Goal: Check status: Check status

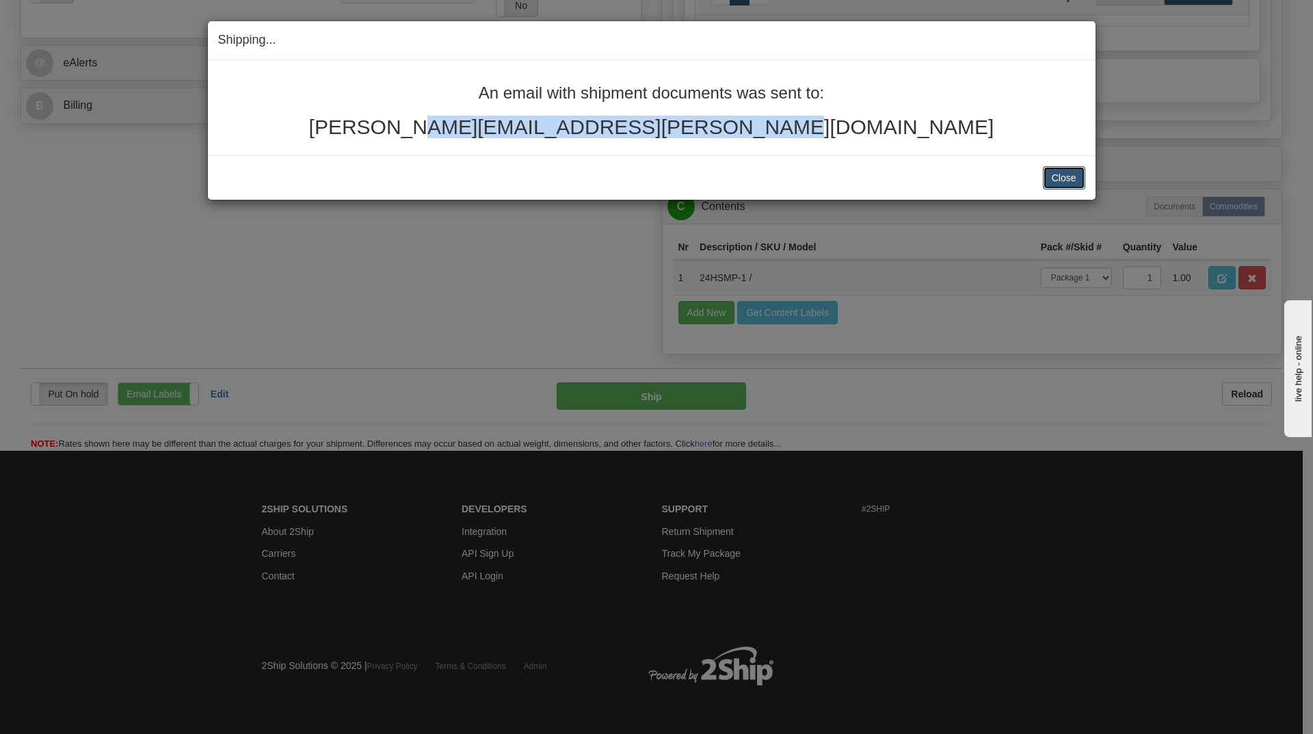
click at [1057, 178] on button "Close" at bounding box center [1064, 177] width 42 height 23
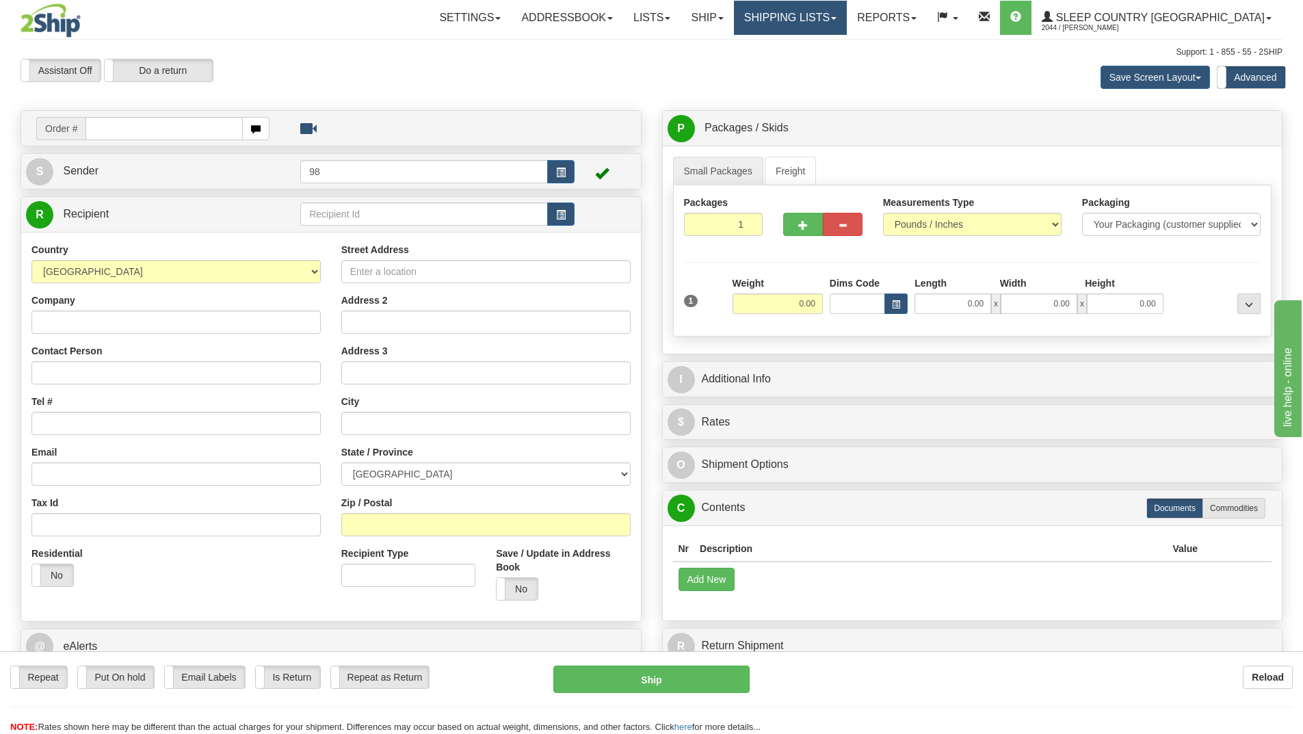
drag, startPoint x: 849, startPoint y: 20, endPoint x: 856, endPoint y: 53, distance: 33.7
click at [846, 19] on link "Shipping lists" at bounding box center [790, 18] width 113 height 34
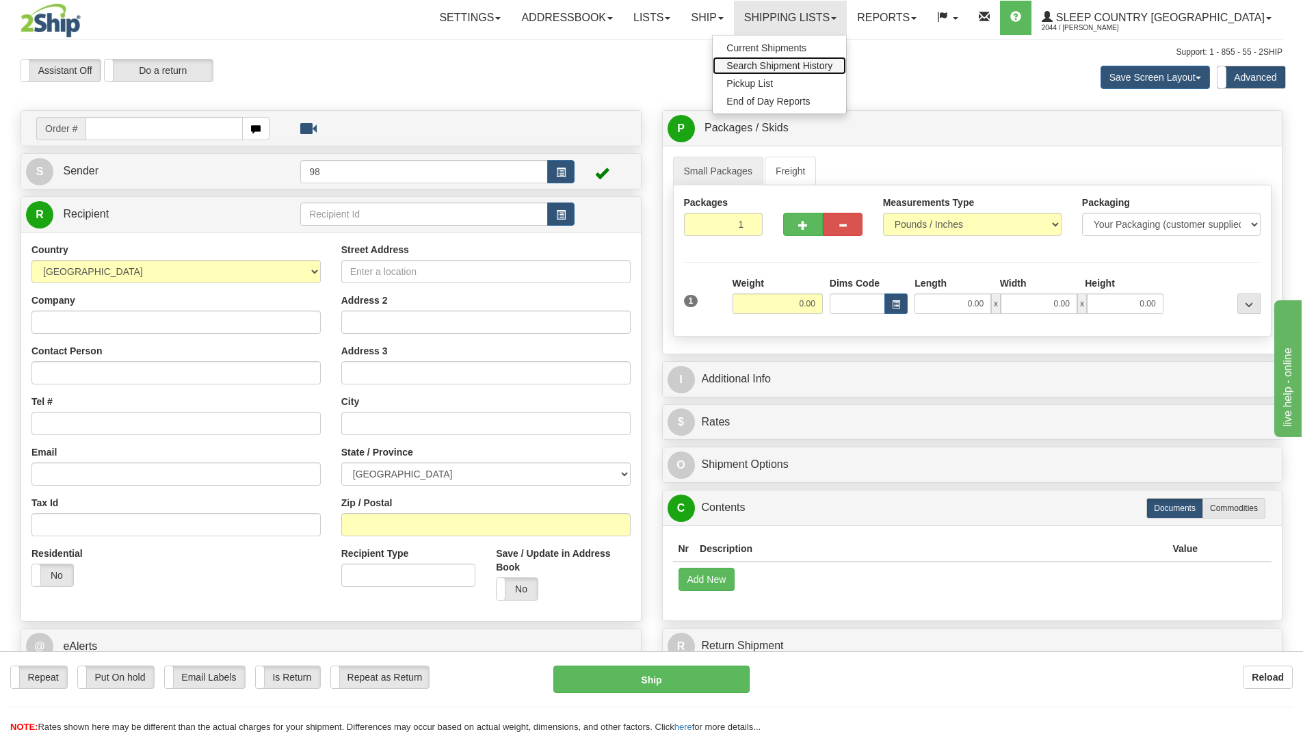
click at [832, 66] on span "Search Shipment History" at bounding box center [779, 65] width 106 height 11
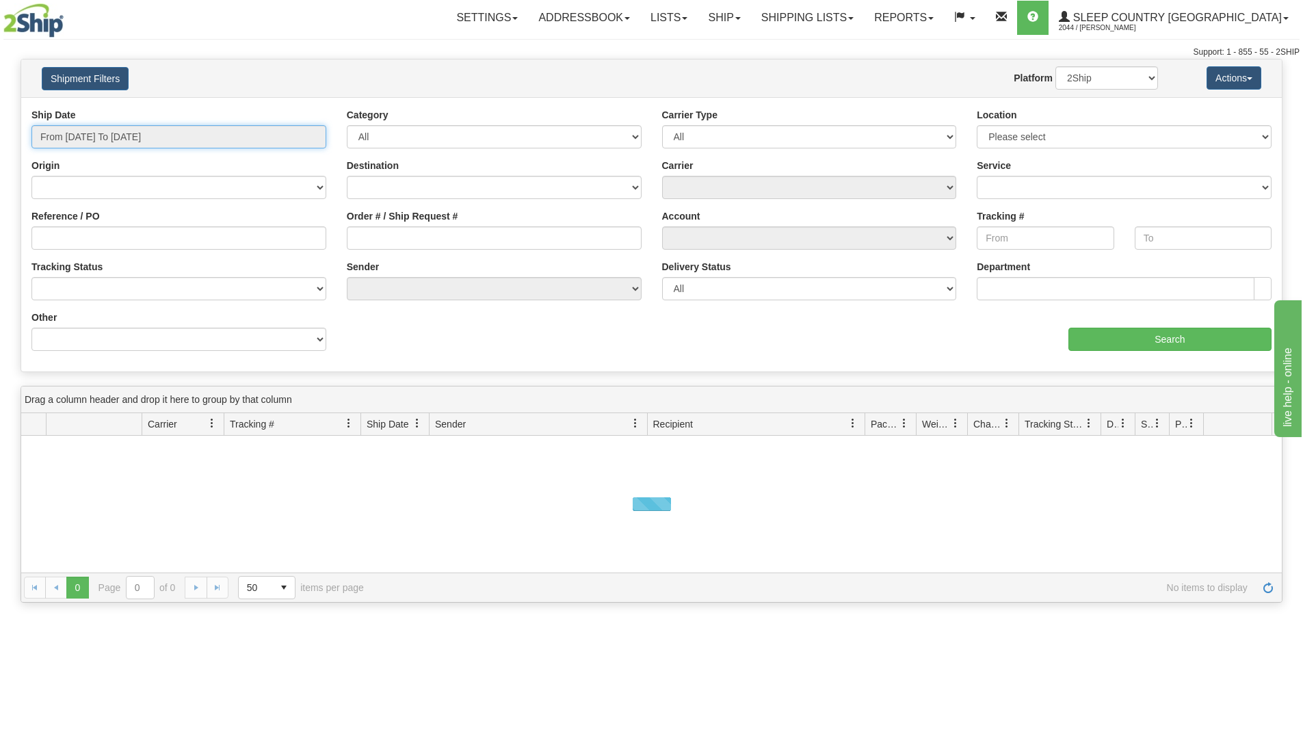
click at [249, 137] on input "From 10/08/2025 To 10/09/2025" at bounding box center [178, 136] width 295 height 23
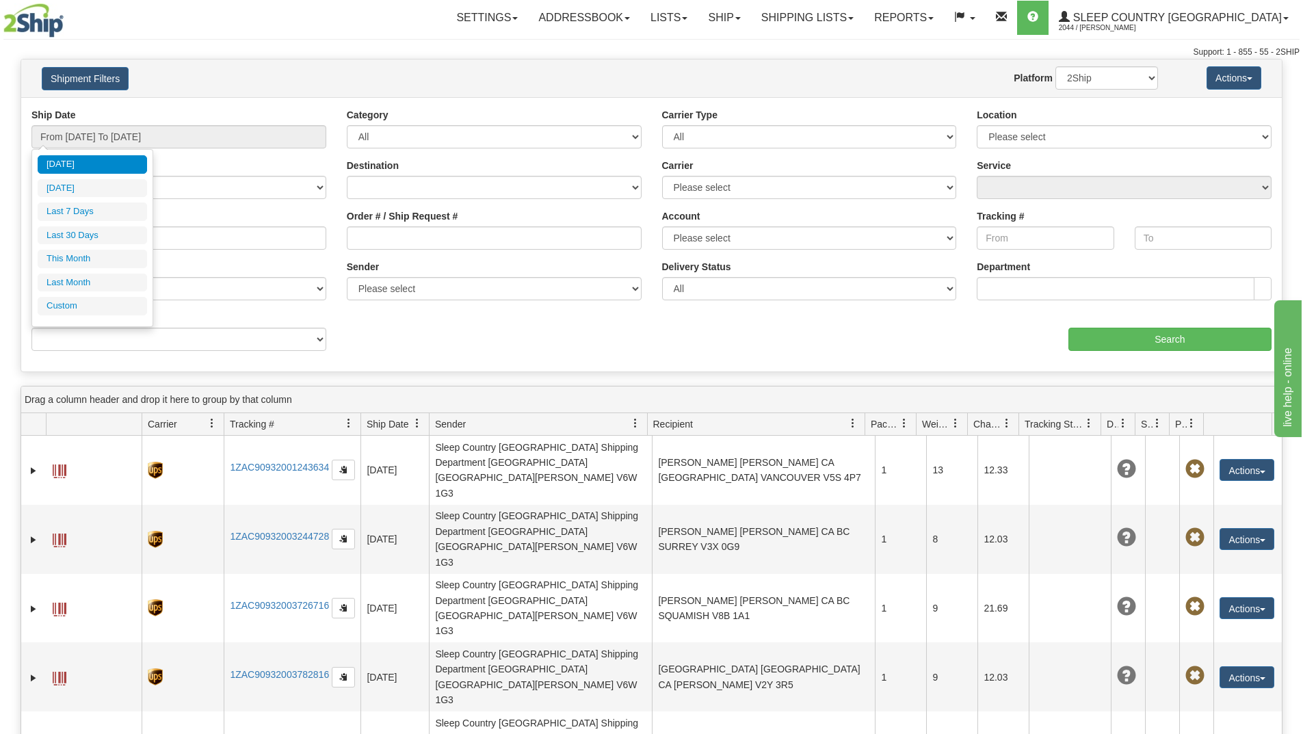
click at [92, 240] on li "Last 30 Days" at bounding box center [92, 235] width 109 height 18
type input "From 09/10/2025 To 10/09/2025"
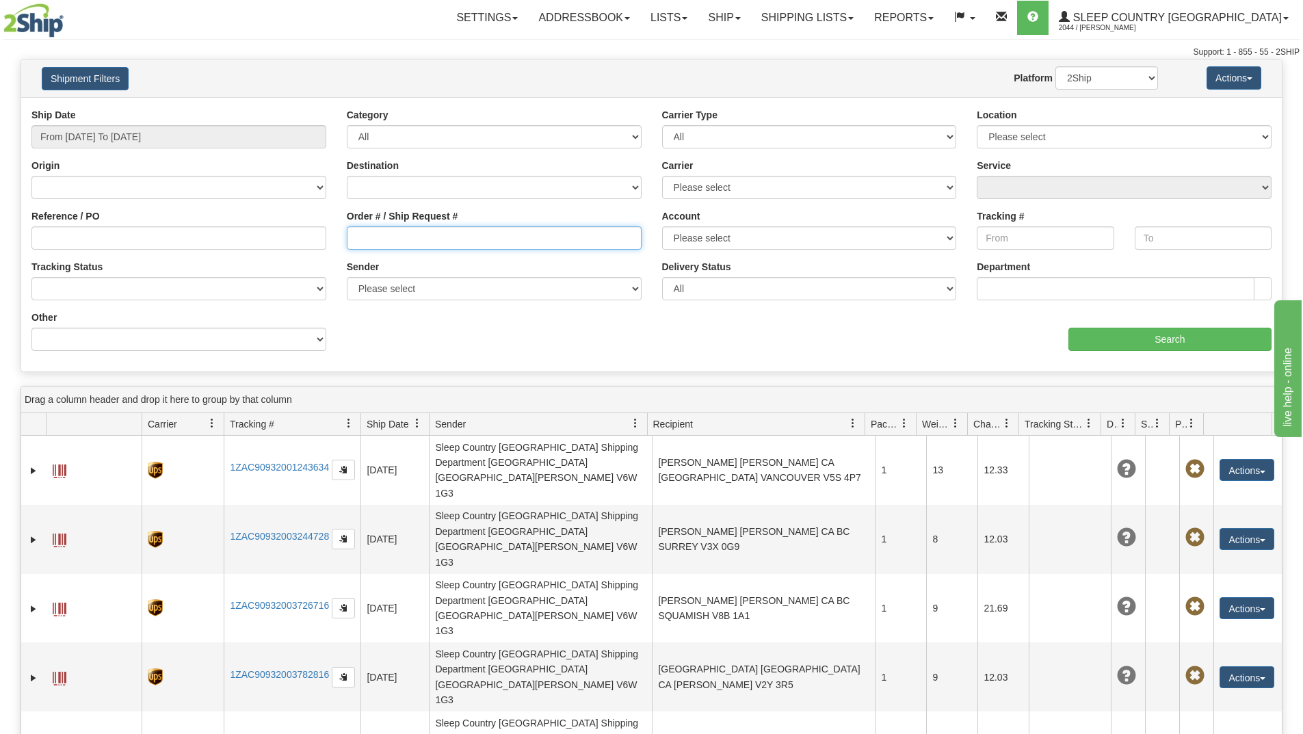
click at [427, 240] on input "Order # / Ship Request #" at bounding box center [494, 237] width 295 height 23
paste input "9000I141819"
type input "9000I141819"
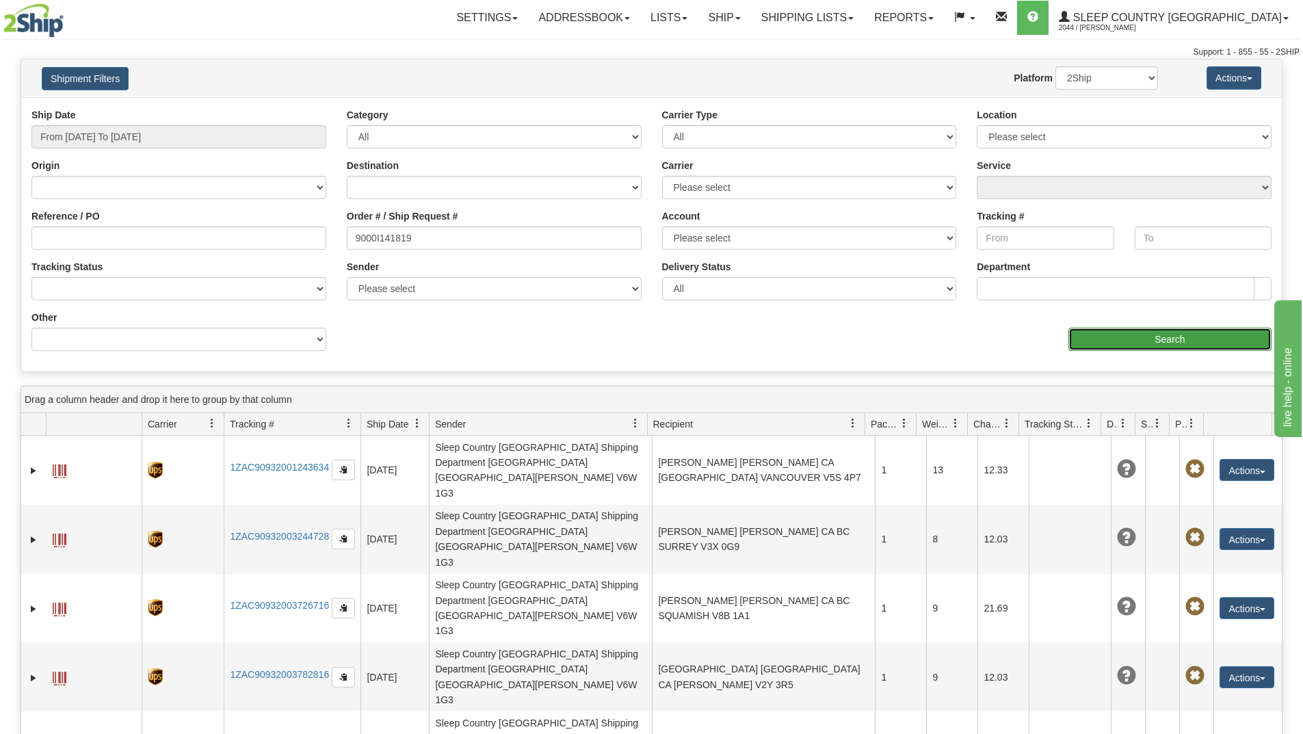
click at [1095, 336] on input "Search" at bounding box center [1169, 339] width 203 height 23
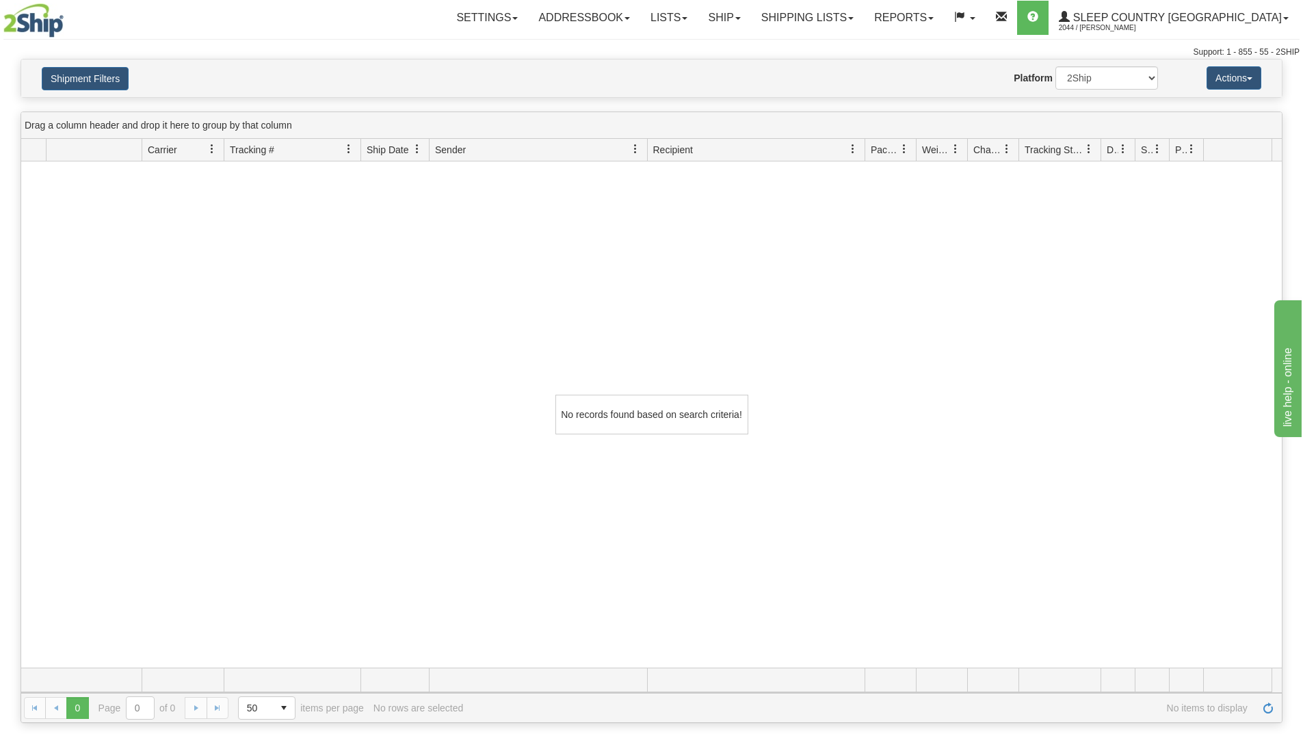
click at [91, 380] on div "No records found based on search criteria!" at bounding box center [651, 414] width 1260 height 506
click at [267, 696] on span "50 25 50 100 500 1000" at bounding box center [266, 707] width 57 height 23
